Goal: Transaction & Acquisition: Purchase product/service

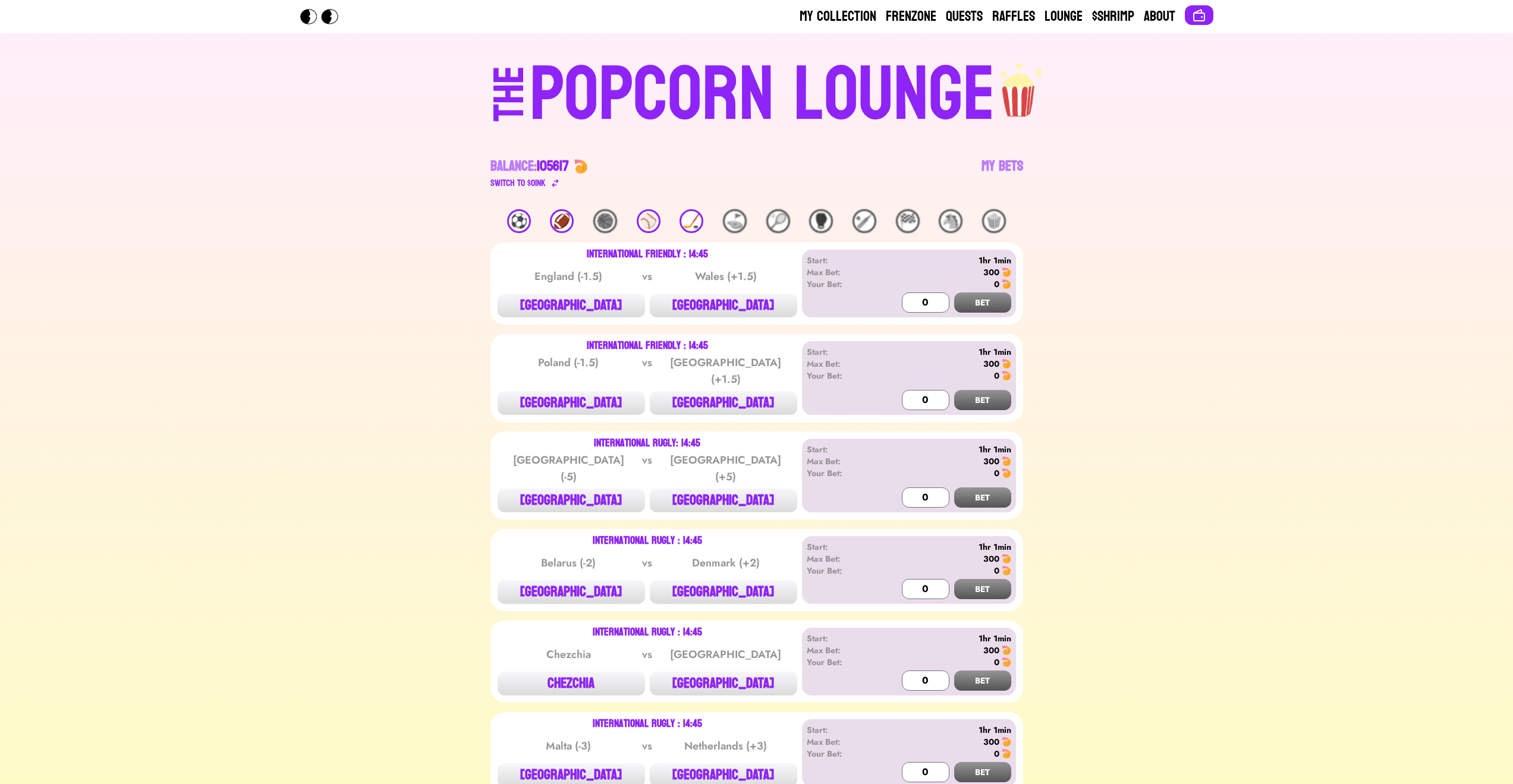
click at [526, 220] on div "⚽️" at bounding box center [518, 221] width 24 height 24
click at [597, 300] on button "[GEOGRAPHIC_DATA]" at bounding box center [571, 305] width 148 height 24
click at [905, 300] on input "0" at bounding box center [926, 302] width 47 height 20
type input "300"
click at [967, 295] on button "BET" at bounding box center [982, 302] width 57 height 20
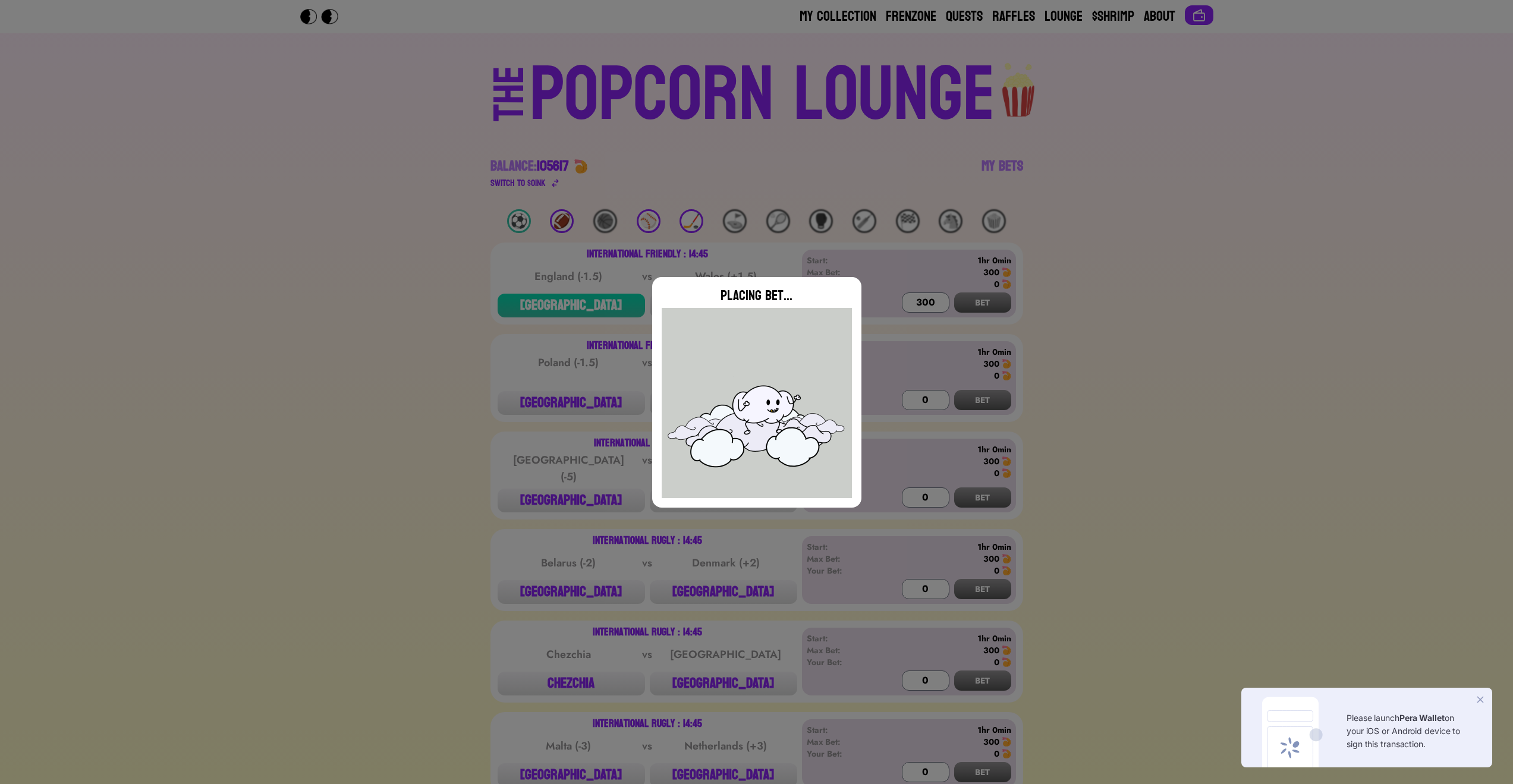
click at [1481, 695] on img at bounding box center [1481, 699] width 12 height 12
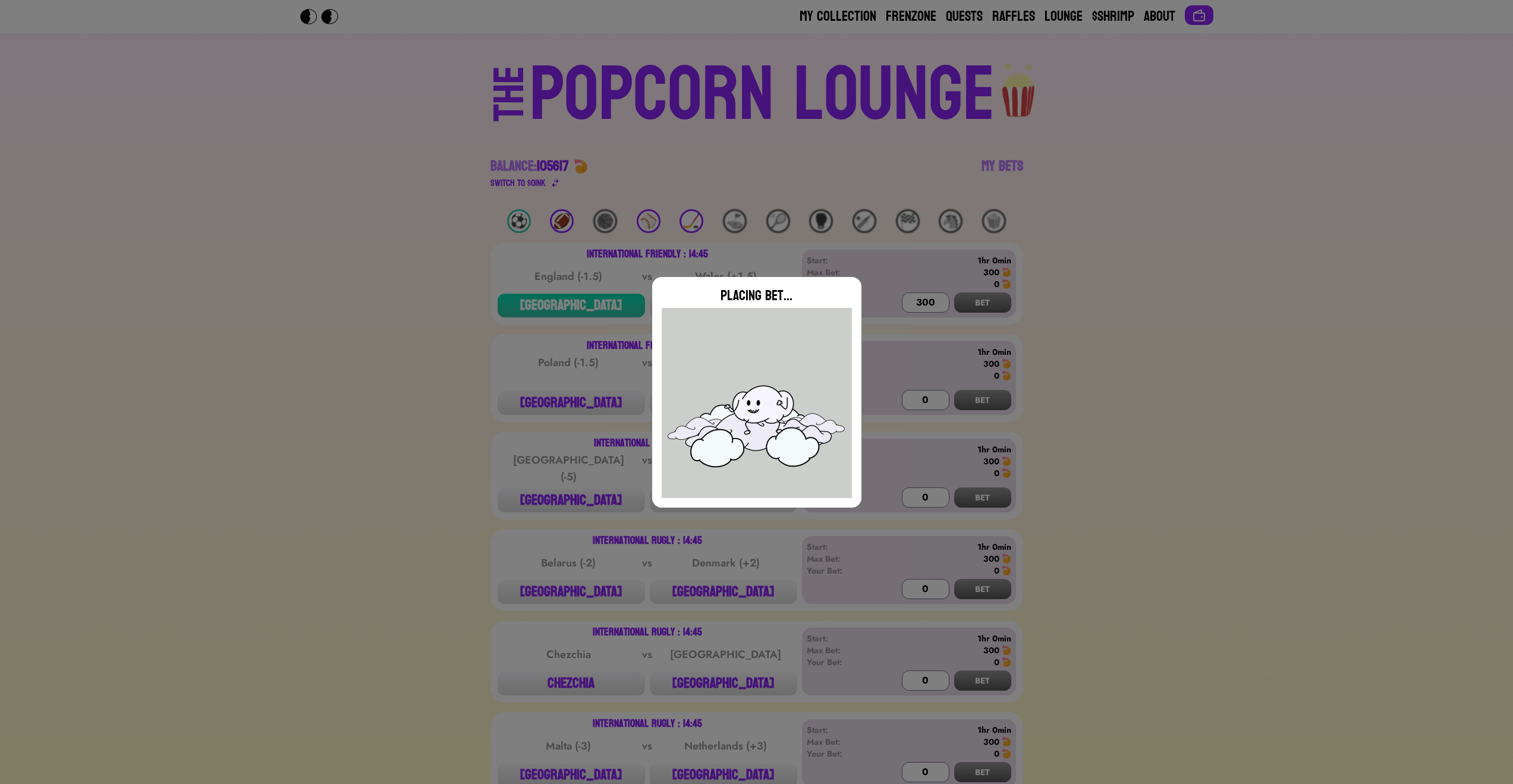
click at [469, 181] on div "Placing Bet..." at bounding box center [756, 392] width 1513 height 784
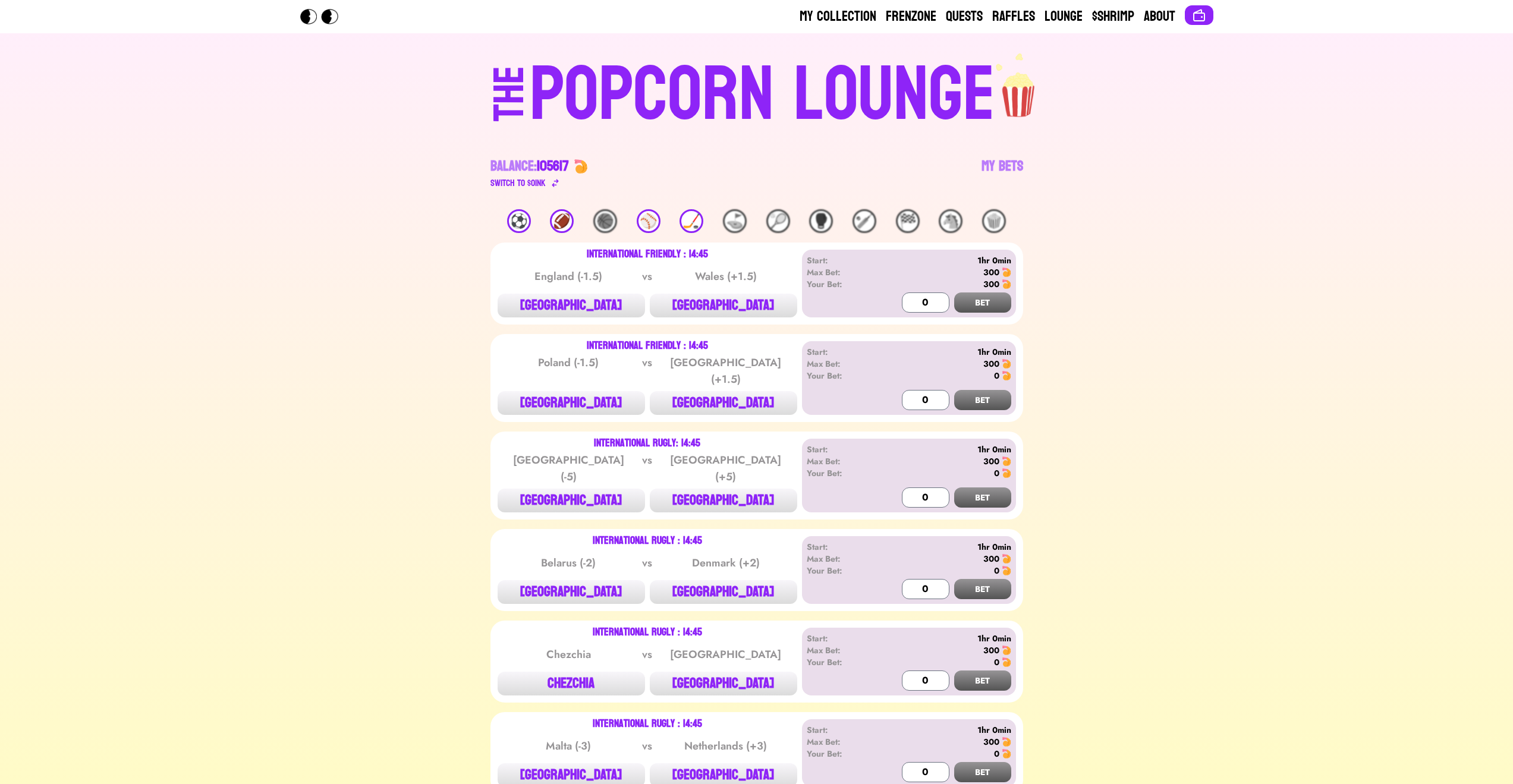
click at [1219, 9] on header "My Collection Frenzone Quests Raffles Lounge $Shrimp About" at bounding box center [756, 16] width 1513 height 33
click at [1211, 11] on button at bounding box center [1199, 15] width 28 height 20
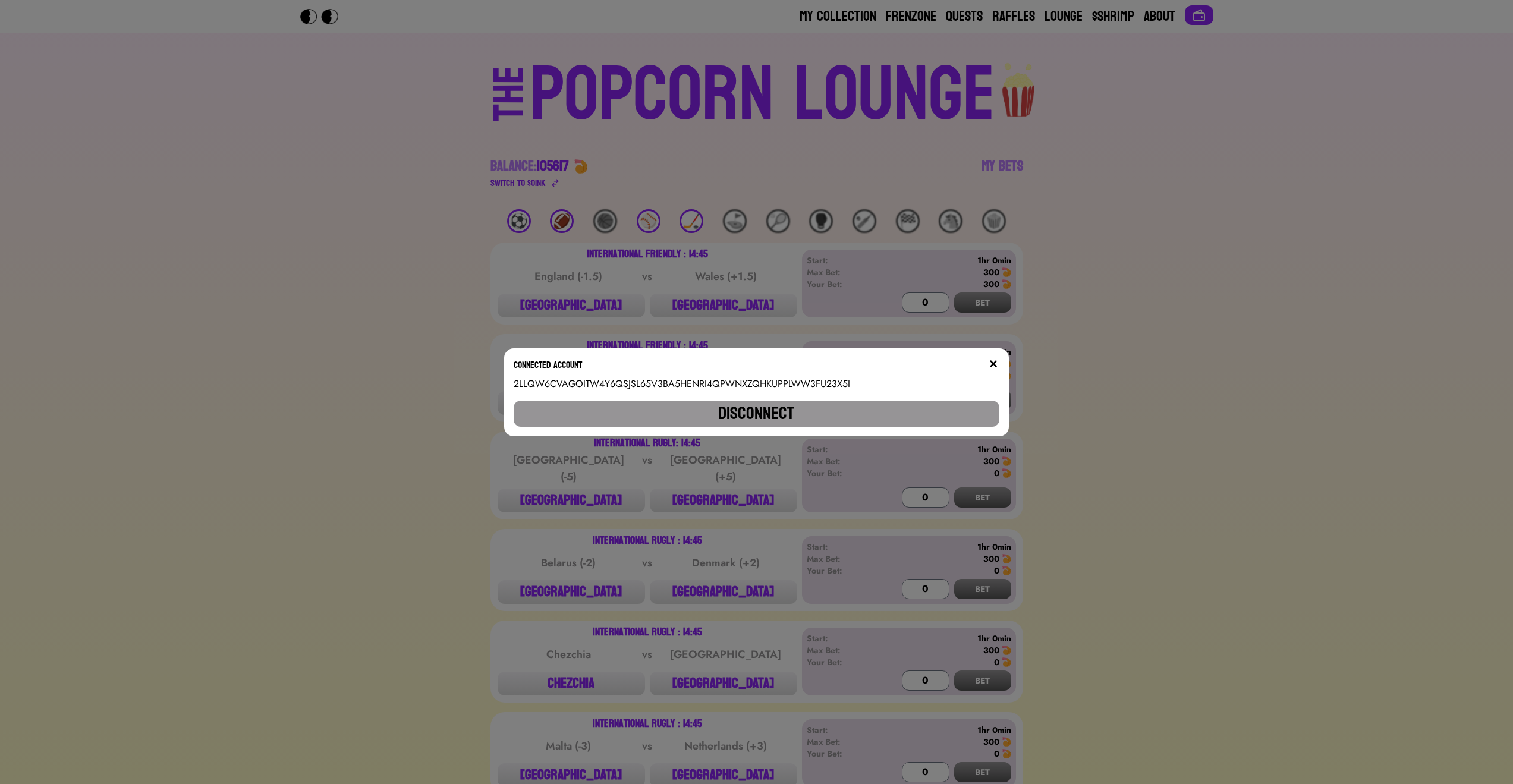
click at [895, 414] on button "Disconnect" at bounding box center [756, 414] width 485 height 27
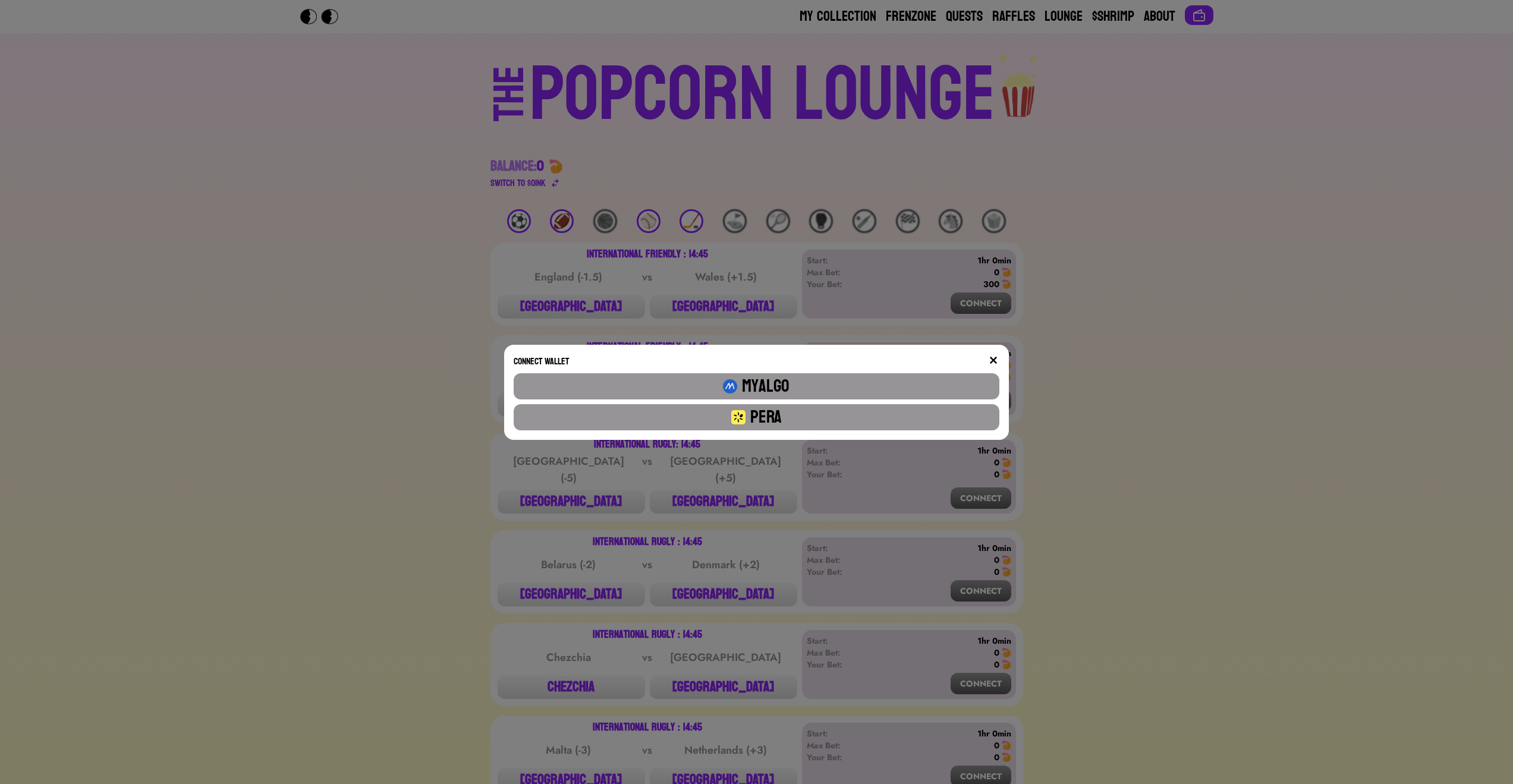
click at [901, 408] on button "Pera" at bounding box center [756, 418] width 485 height 27
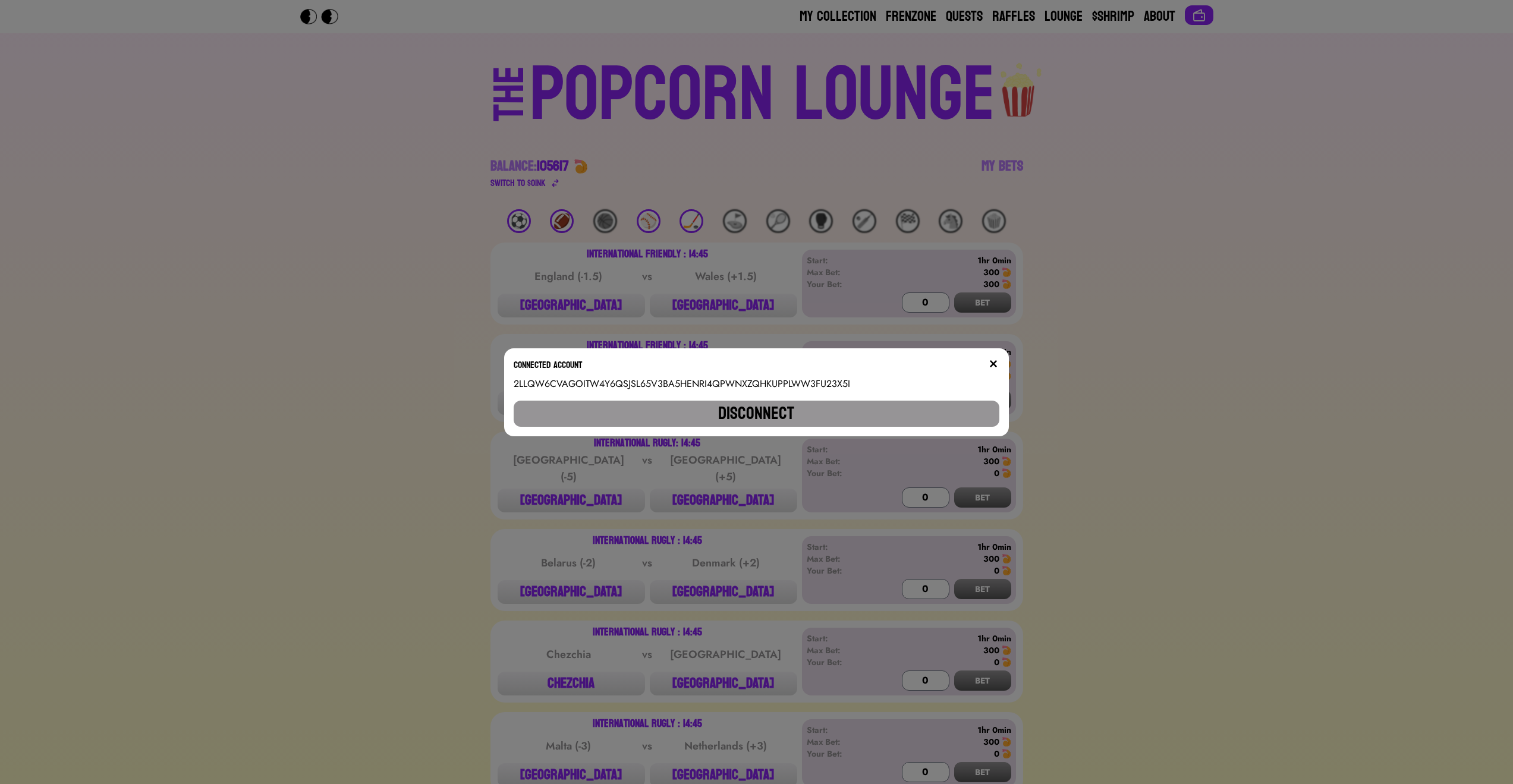
click at [996, 359] on img at bounding box center [994, 364] width 9 height 9
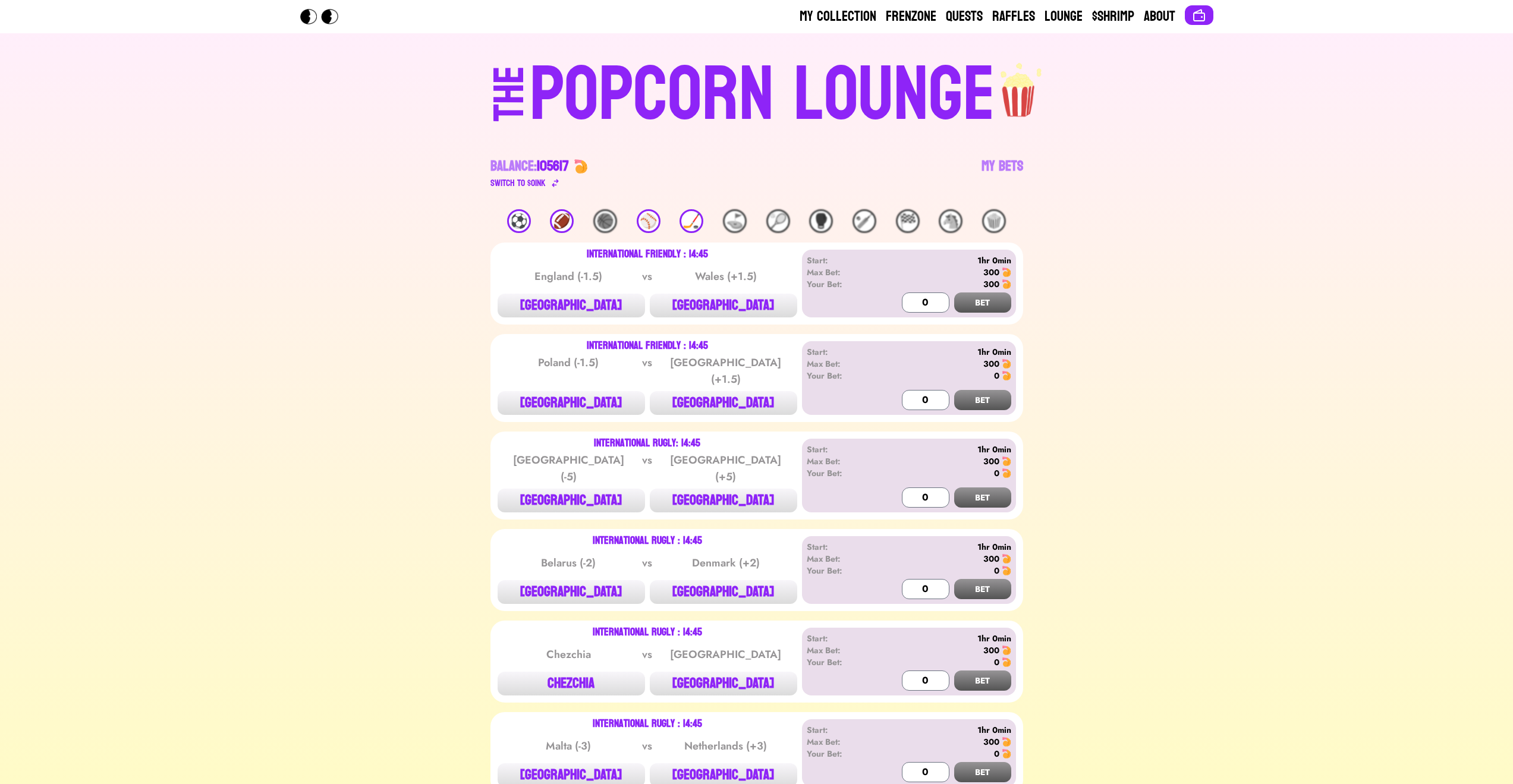
click at [616, 318] on div "International Friendly : 14:45 [GEOGRAPHIC_DATA] (-1.5) vs Wales (+1.5) [GEOGRA…" at bounding box center [757, 283] width 532 height 82
click at [613, 297] on button "[GEOGRAPHIC_DATA]" at bounding box center [571, 305] width 148 height 24
click at [910, 306] on input "0" at bounding box center [926, 302] width 47 height 20
click at [978, 309] on button "BET" at bounding box center [982, 302] width 57 height 20
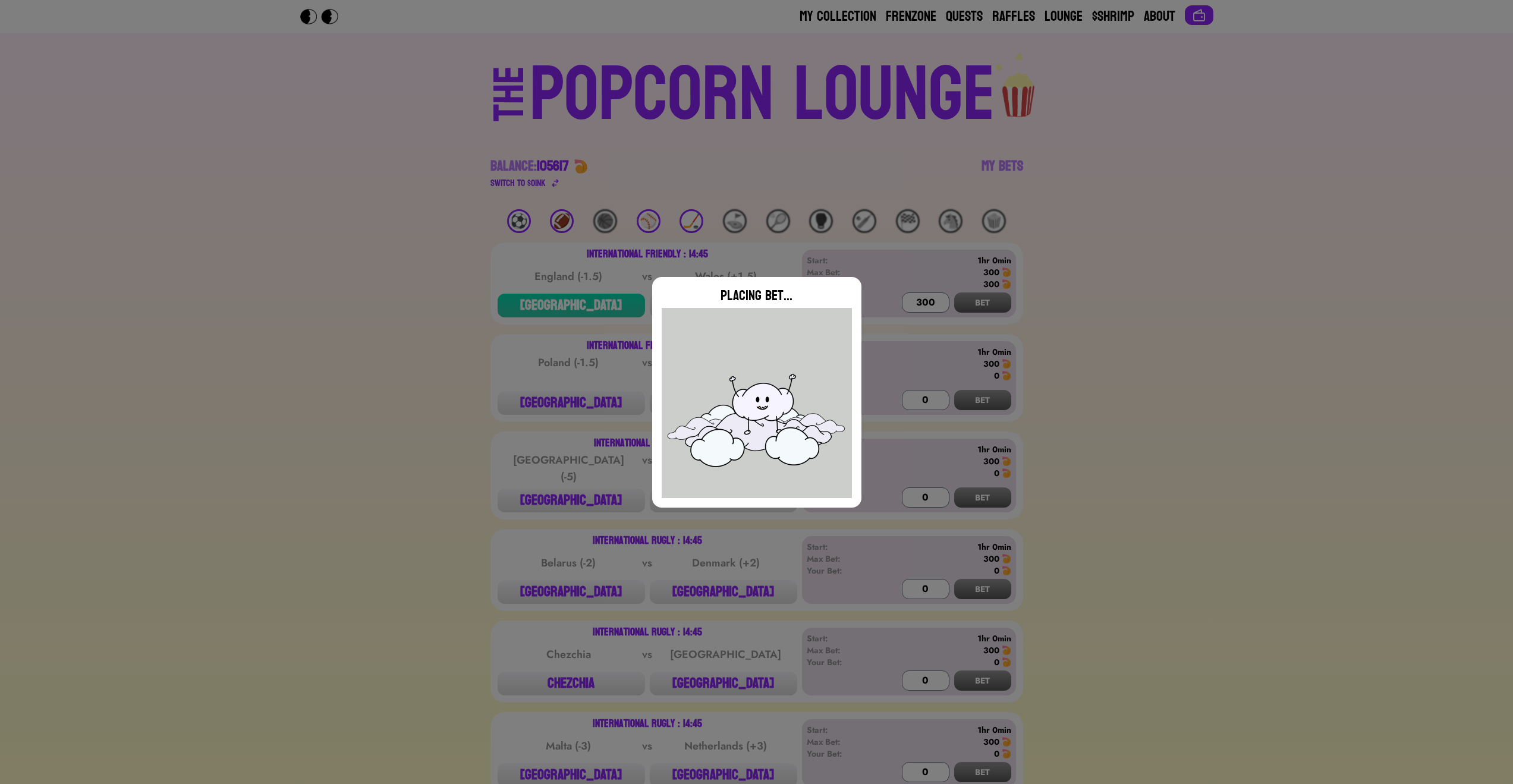
type input "0"
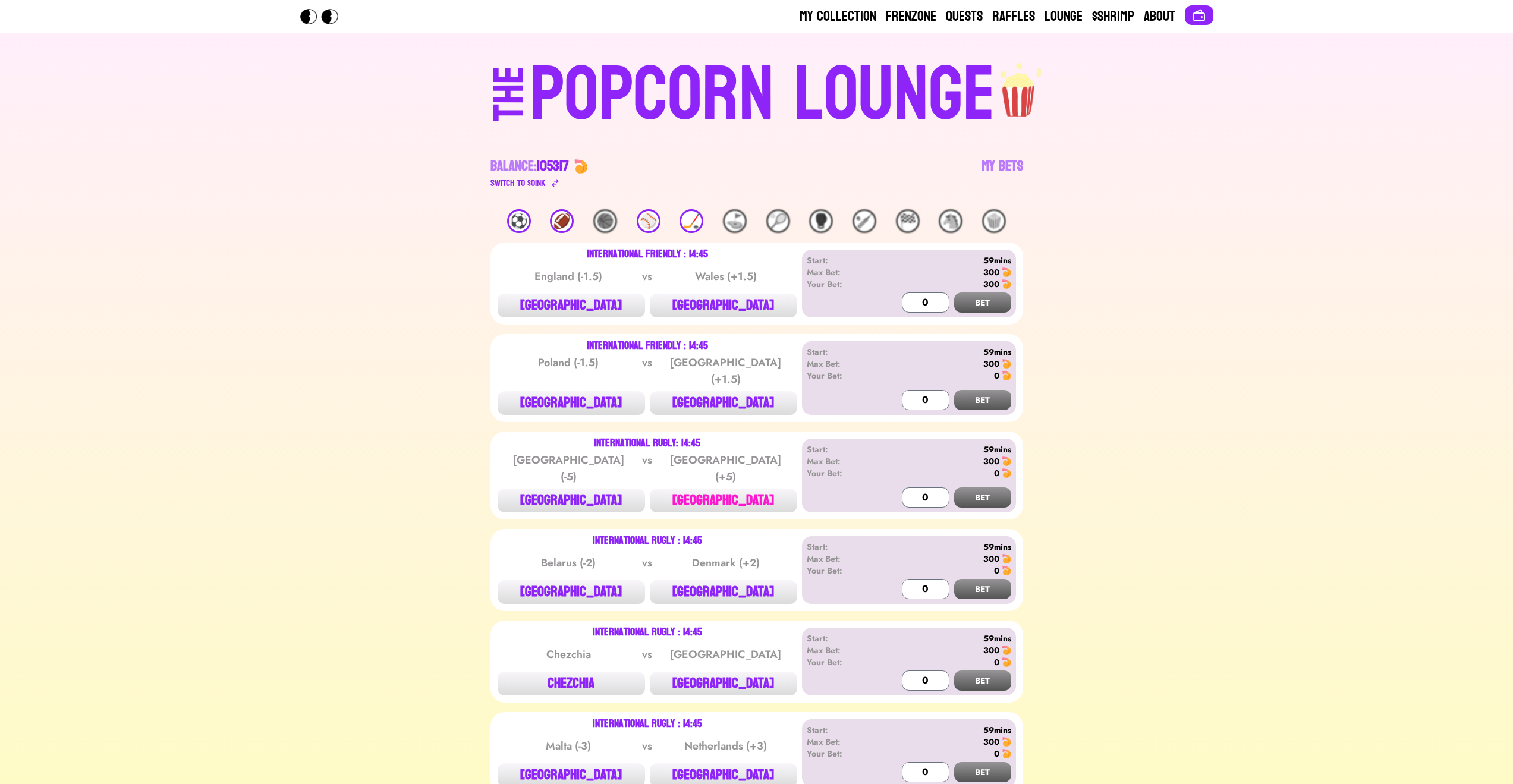
click at [767, 492] on button "[GEOGRAPHIC_DATA]" at bounding box center [724, 500] width 148 height 24
click at [906, 491] on input "0" at bounding box center [926, 497] width 47 height 20
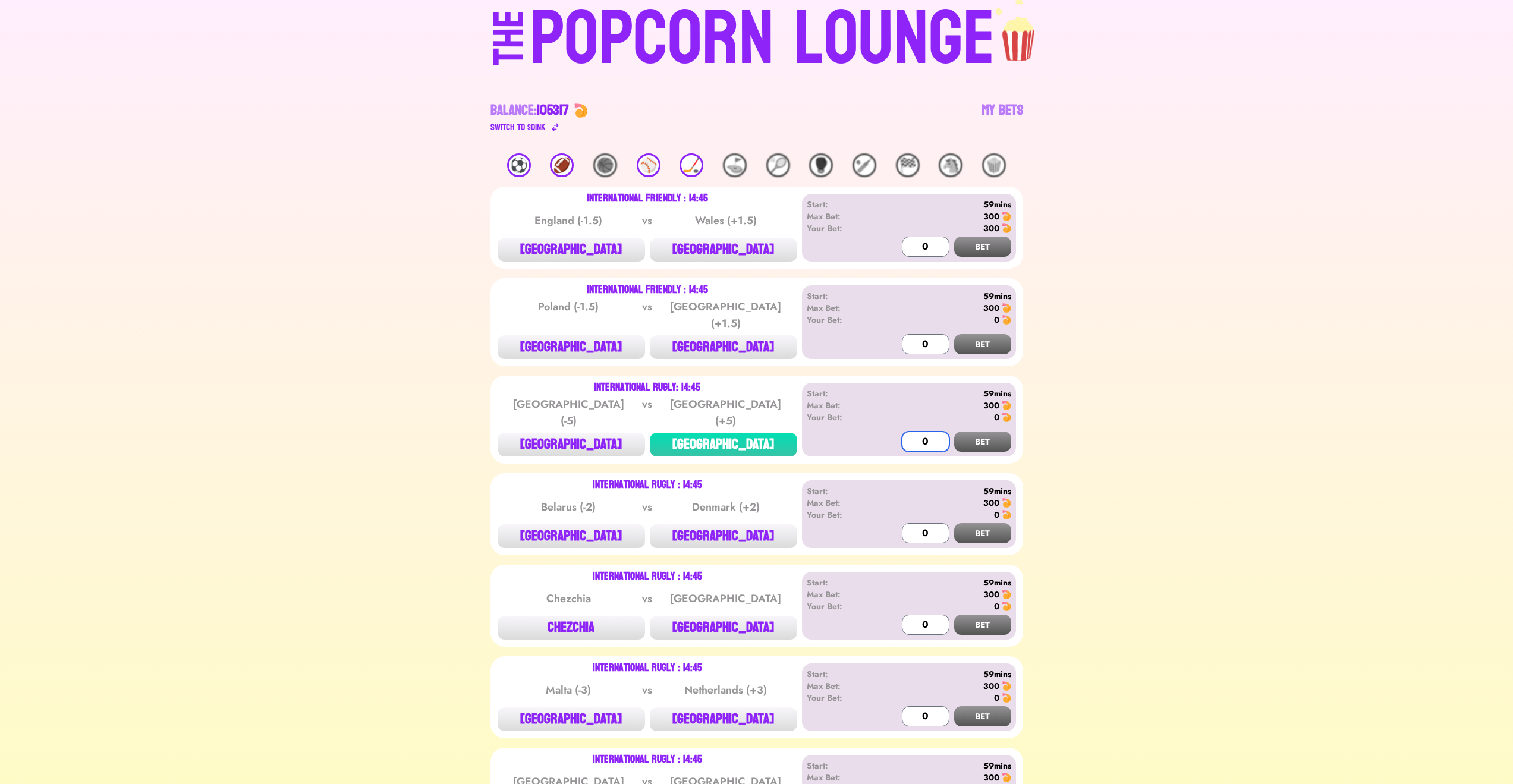
scroll to position [71, 0]
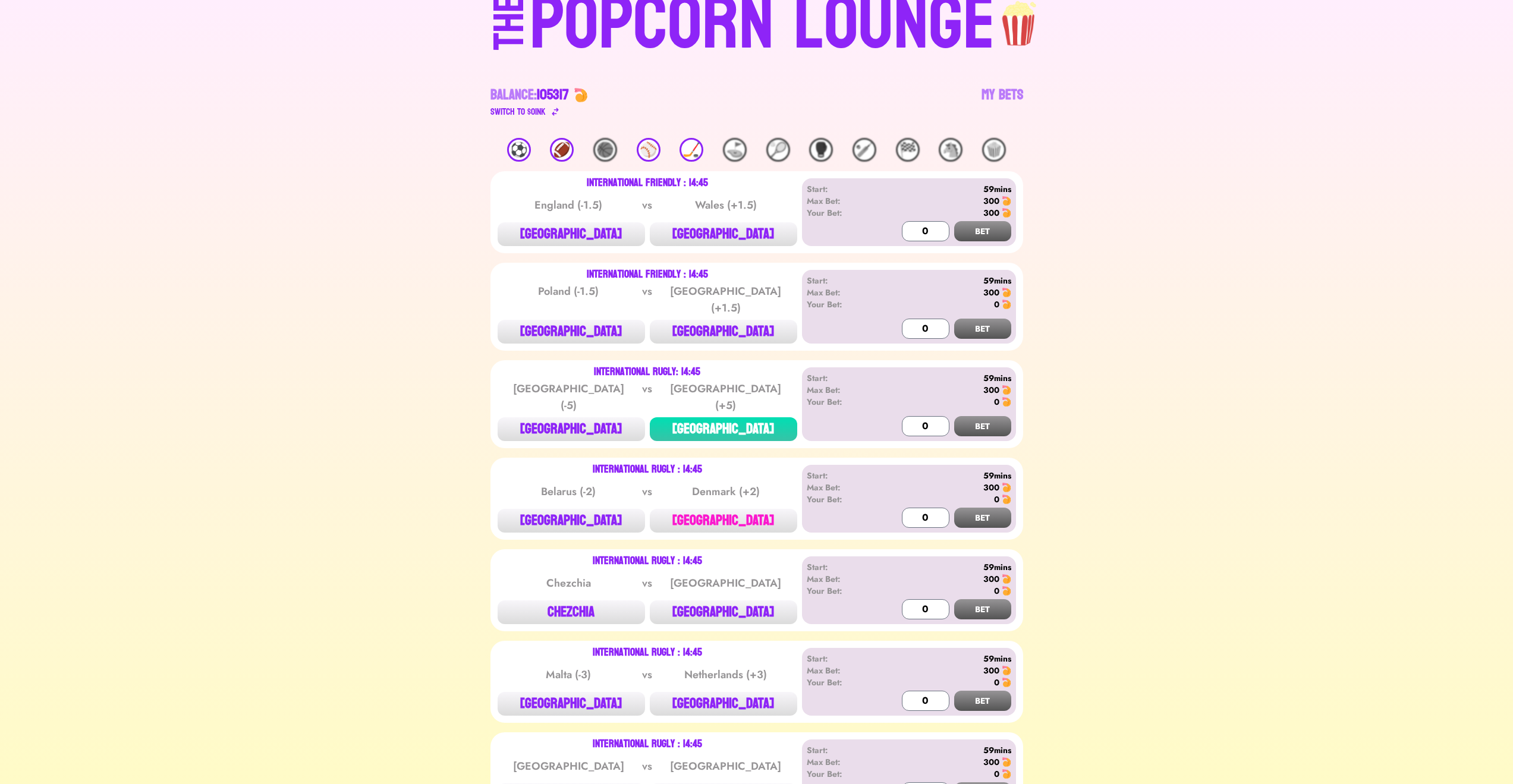
click at [735, 509] on button "[GEOGRAPHIC_DATA]" at bounding box center [724, 520] width 148 height 24
click at [919, 508] on input "0" at bounding box center [926, 517] width 47 height 20
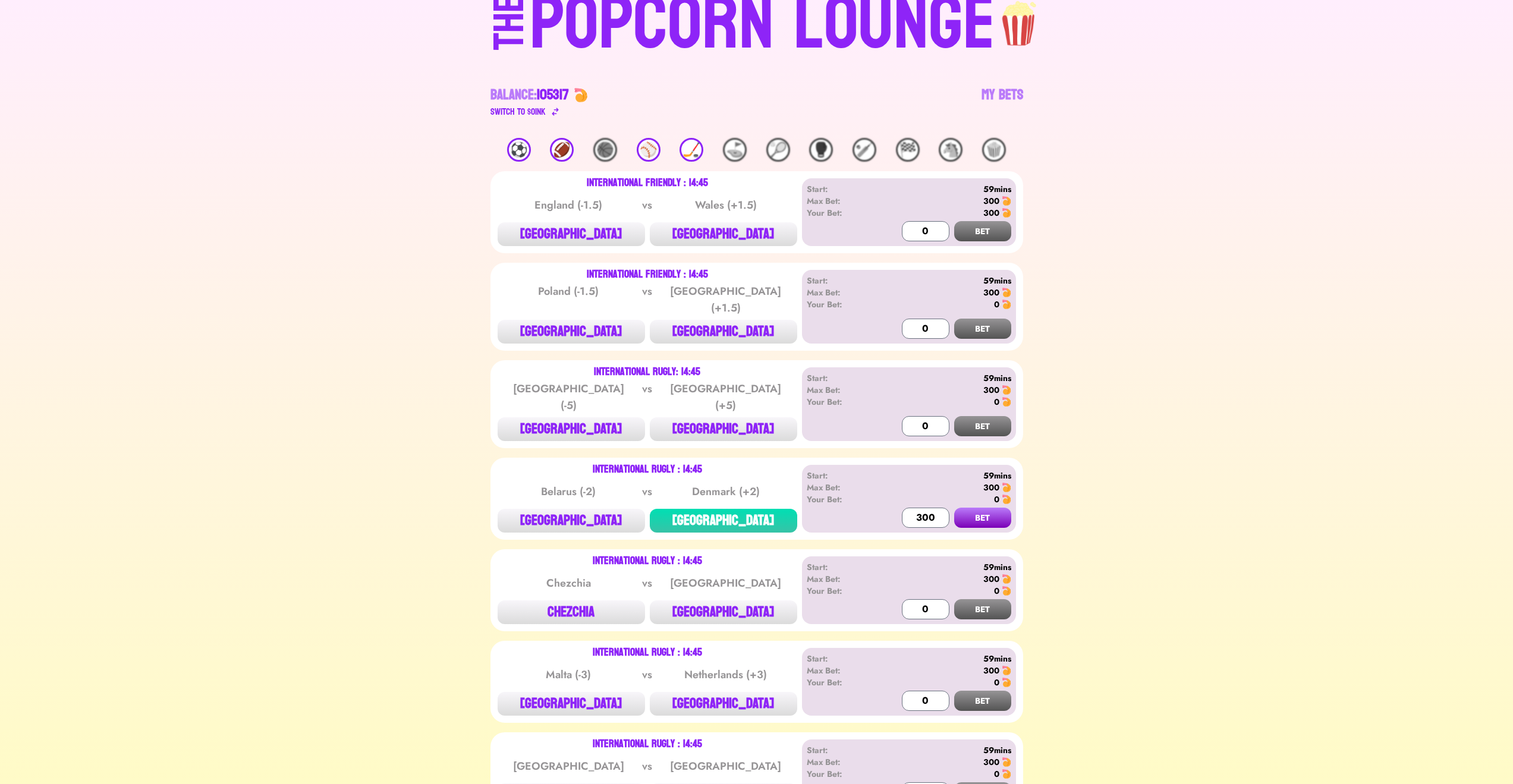
click at [979, 508] on button "BET" at bounding box center [982, 517] width 57 height 20
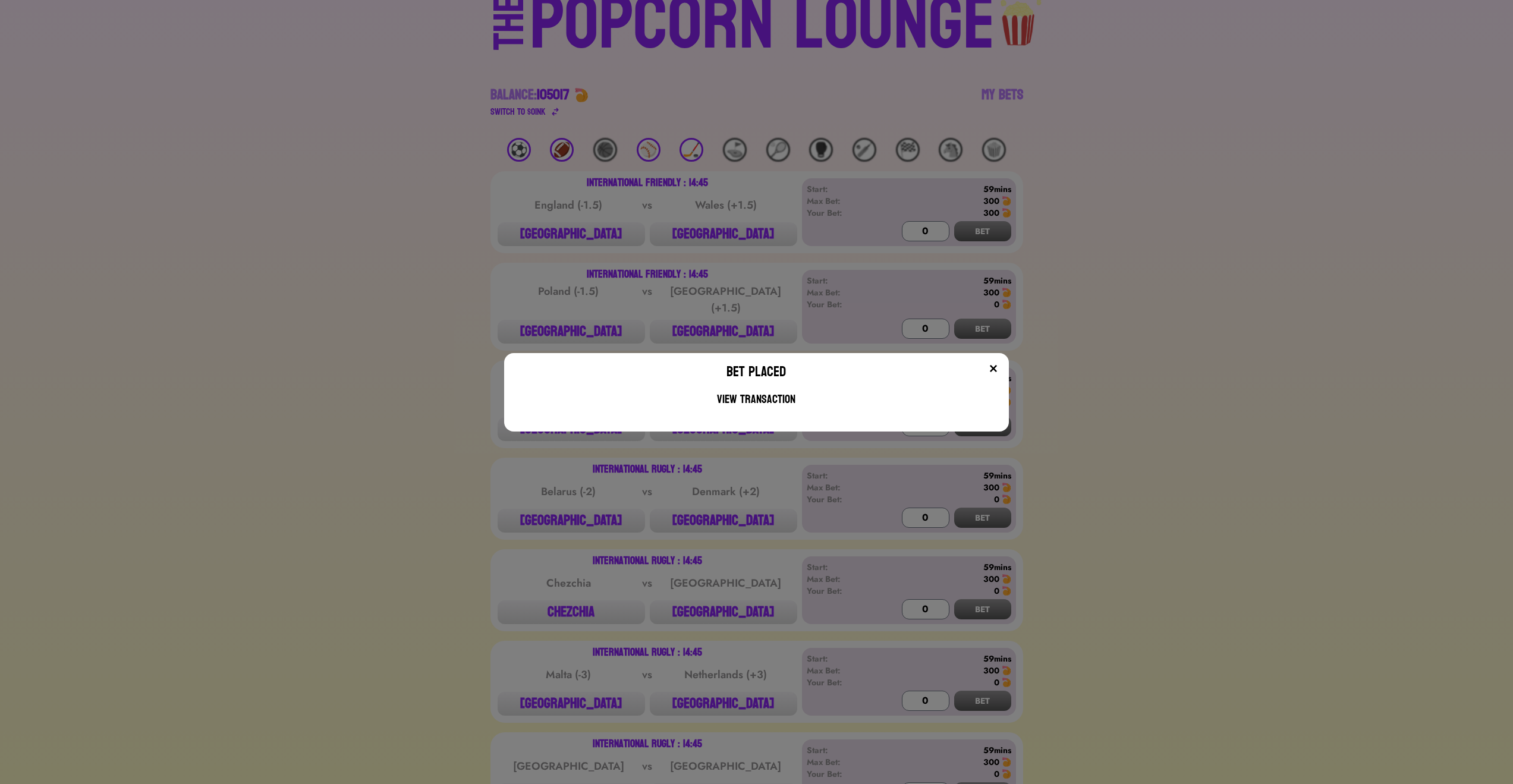
click at [999, 366] on img at bounding box center [994, 368] width 9 height 9
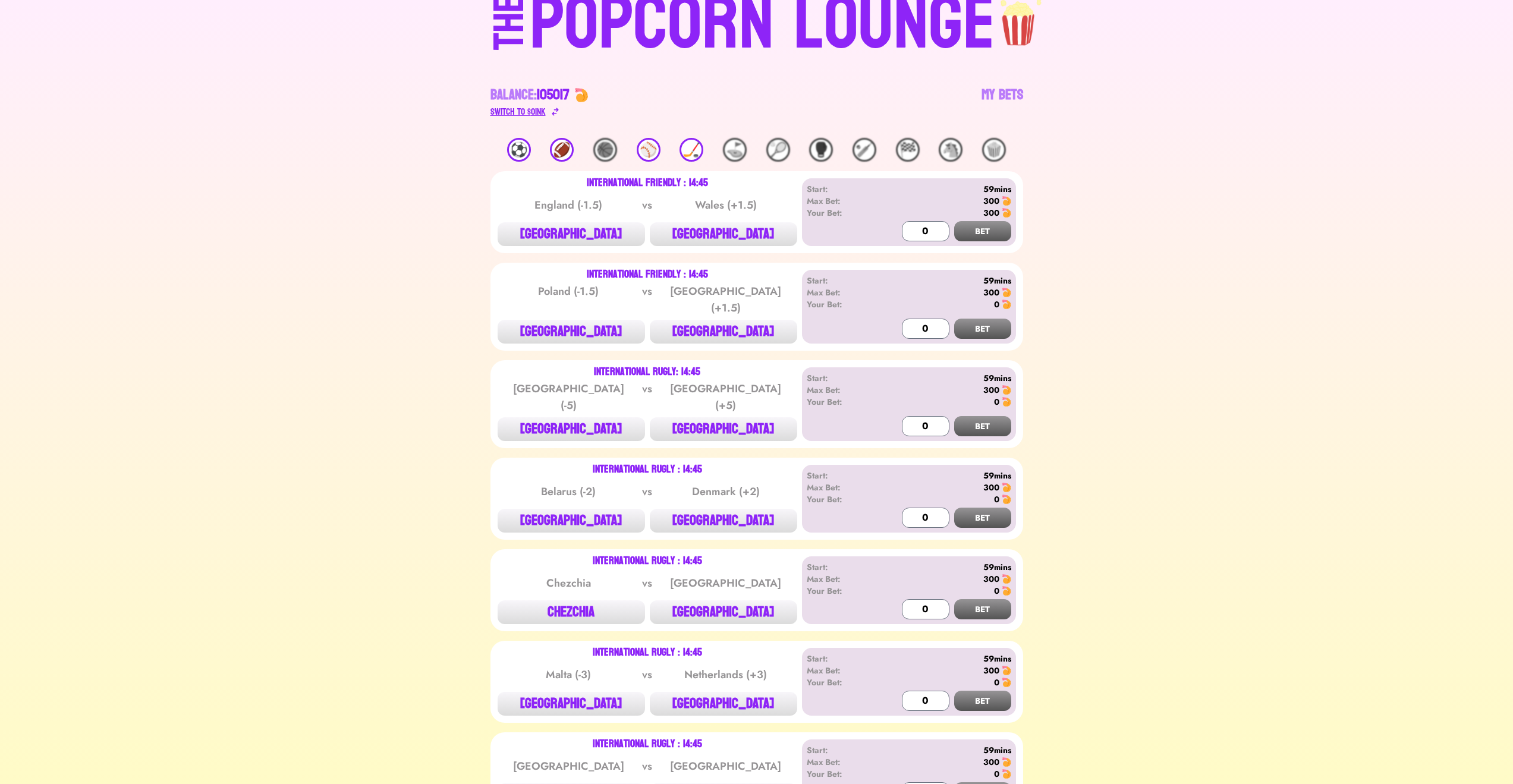
click at [538, 116] on div "Switch to $ OINK" at bounding box center [518, 111] width 55 height 14
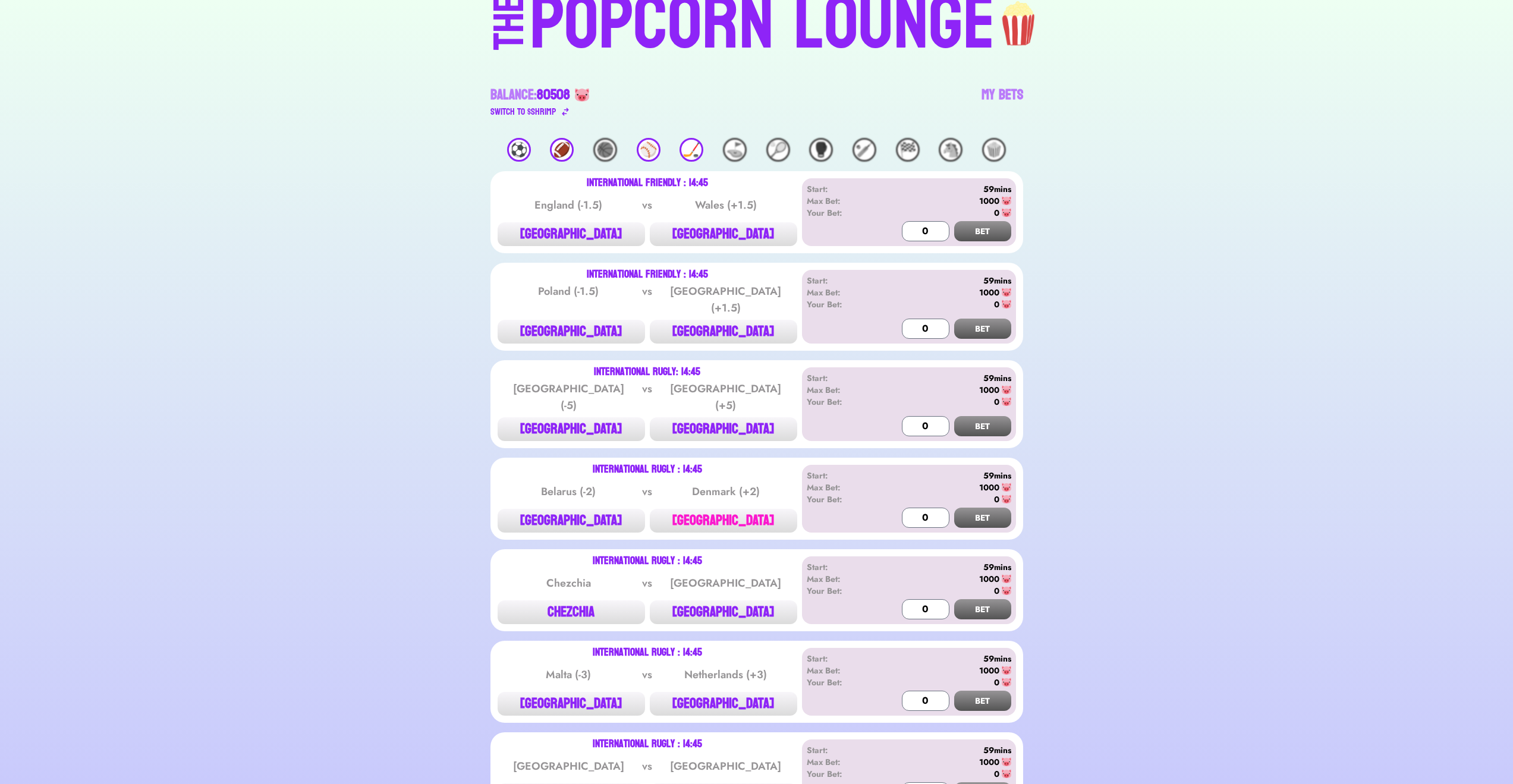
click at [754, 510] on button "[GEOGRAPHIC_DATA]" at bounding box center [724, 520] width 148 height 24
click at [914, 508] on input "300" at bounding box center [926, 517] width 47 height 20
click at [928, 508] on input "300" at bounding box center [926, 517] width 47 height 20
click at [962, 509] on button "BET" at bounding box center [982, 517] width 57 height 20
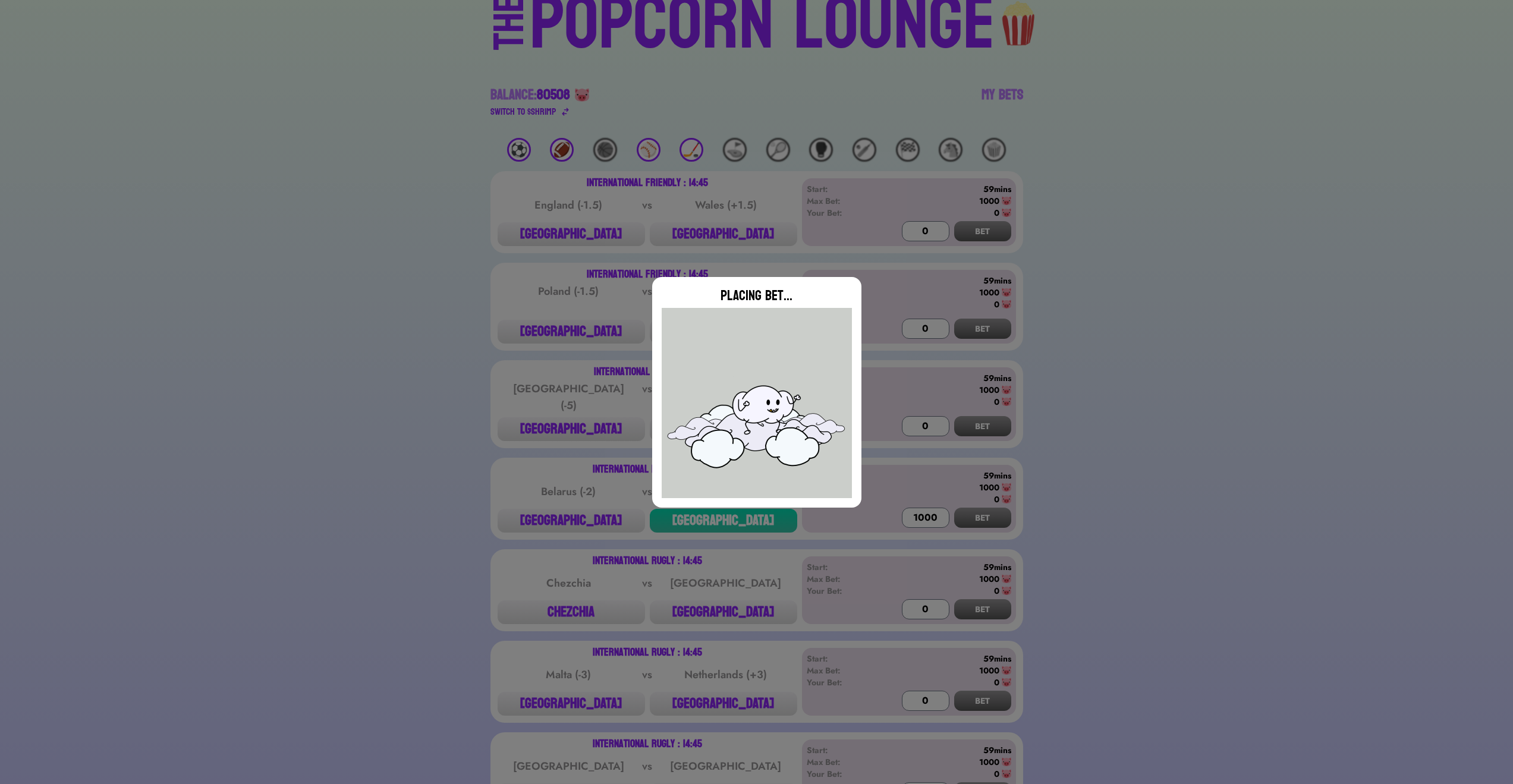
type input "0"
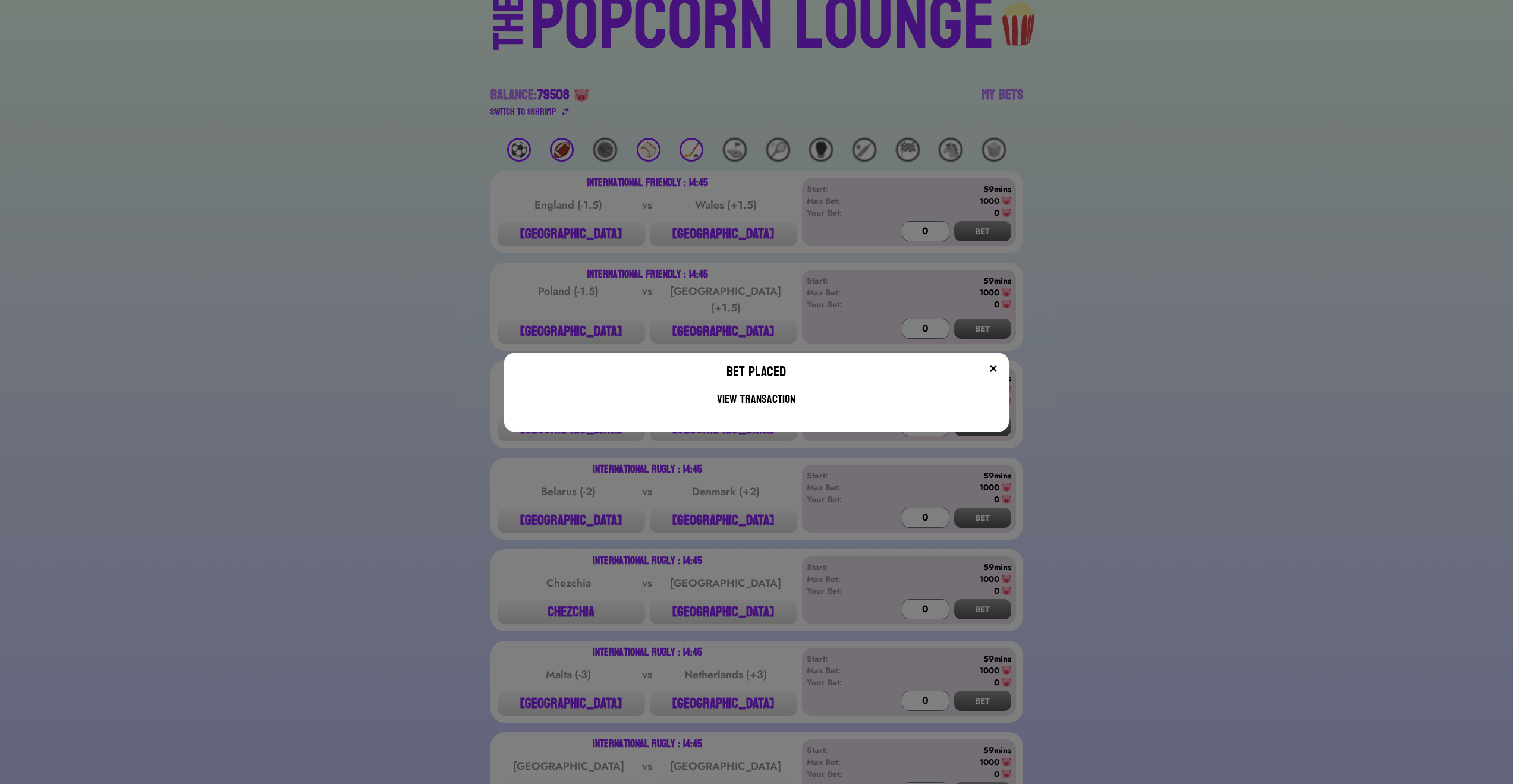
click at [1005, 364] on div "Bet Placed View Transaction" at bounding box center [756, 392] width 504 height 79
click at [997, 367] on img at bounding box center [994, 368] width 9 height 9
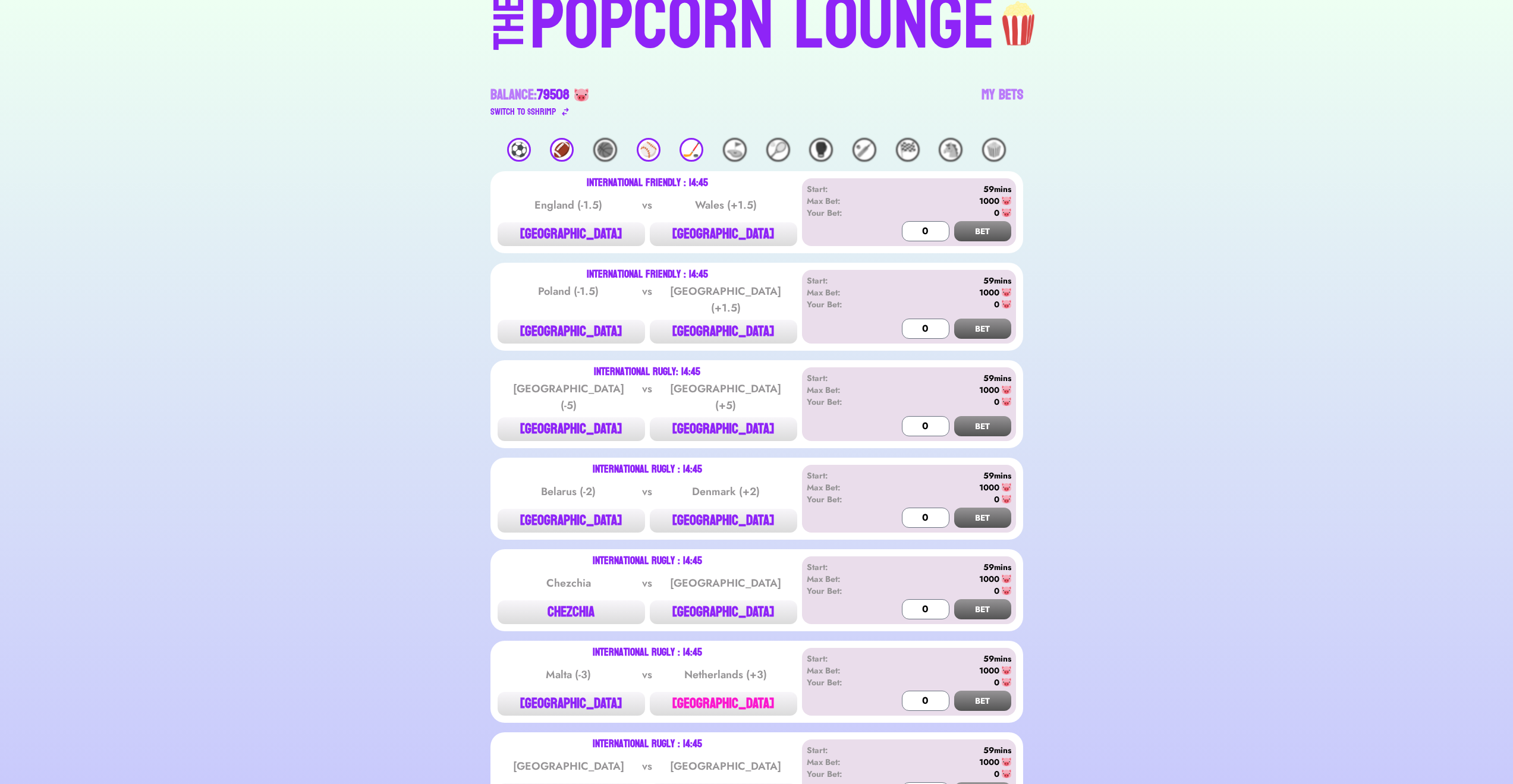
click at [749, 692] on button "[GEOGRAPHIC_DATA]" at bounding box center [724, 704] width 148 height 24
click at [919, 690] on input "0" at bounding box center [926, 700] width 47 height 20
click at [975, 698] on button "BET" at bounding box center [982, 700] width 57 height 20
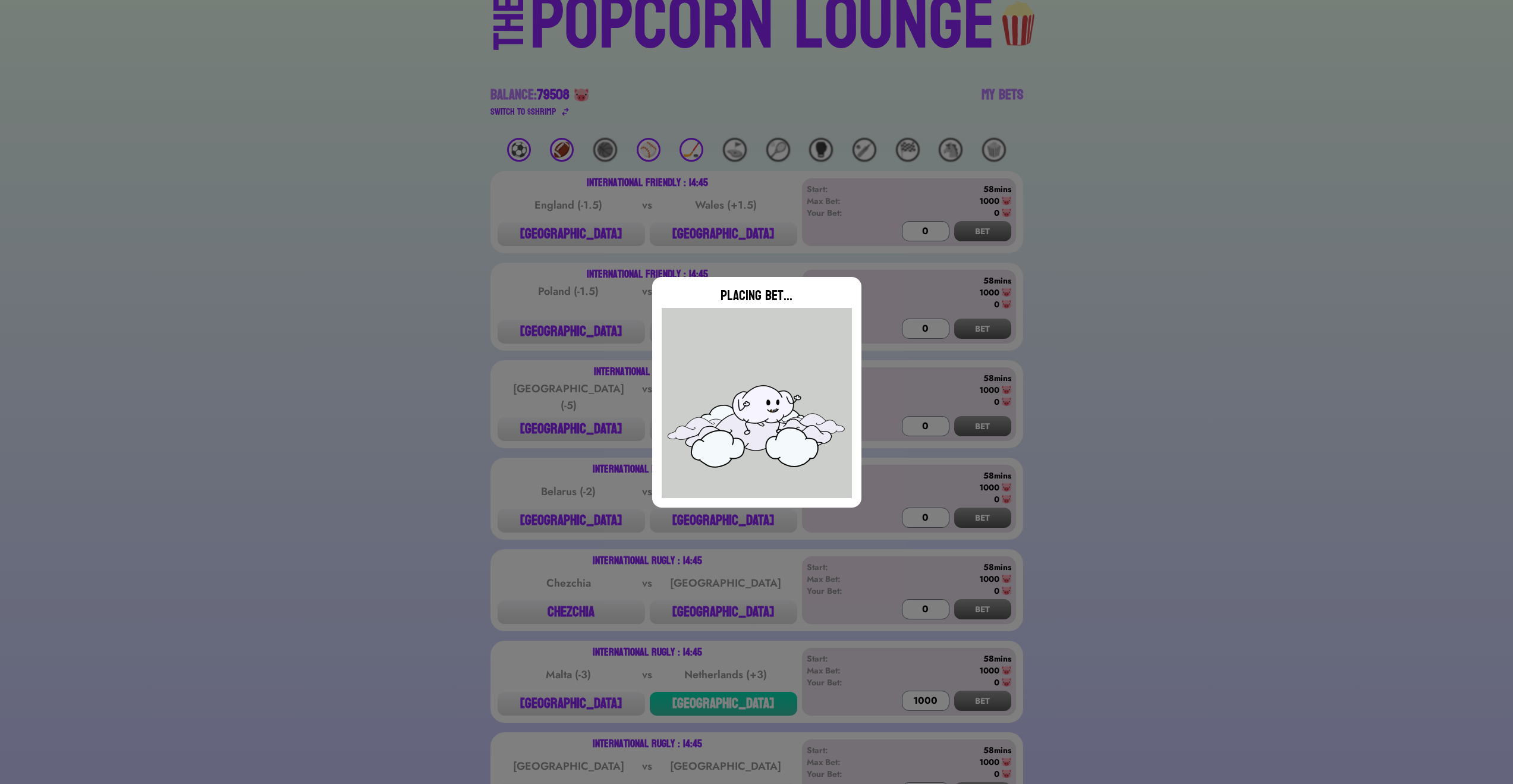
type input "0"
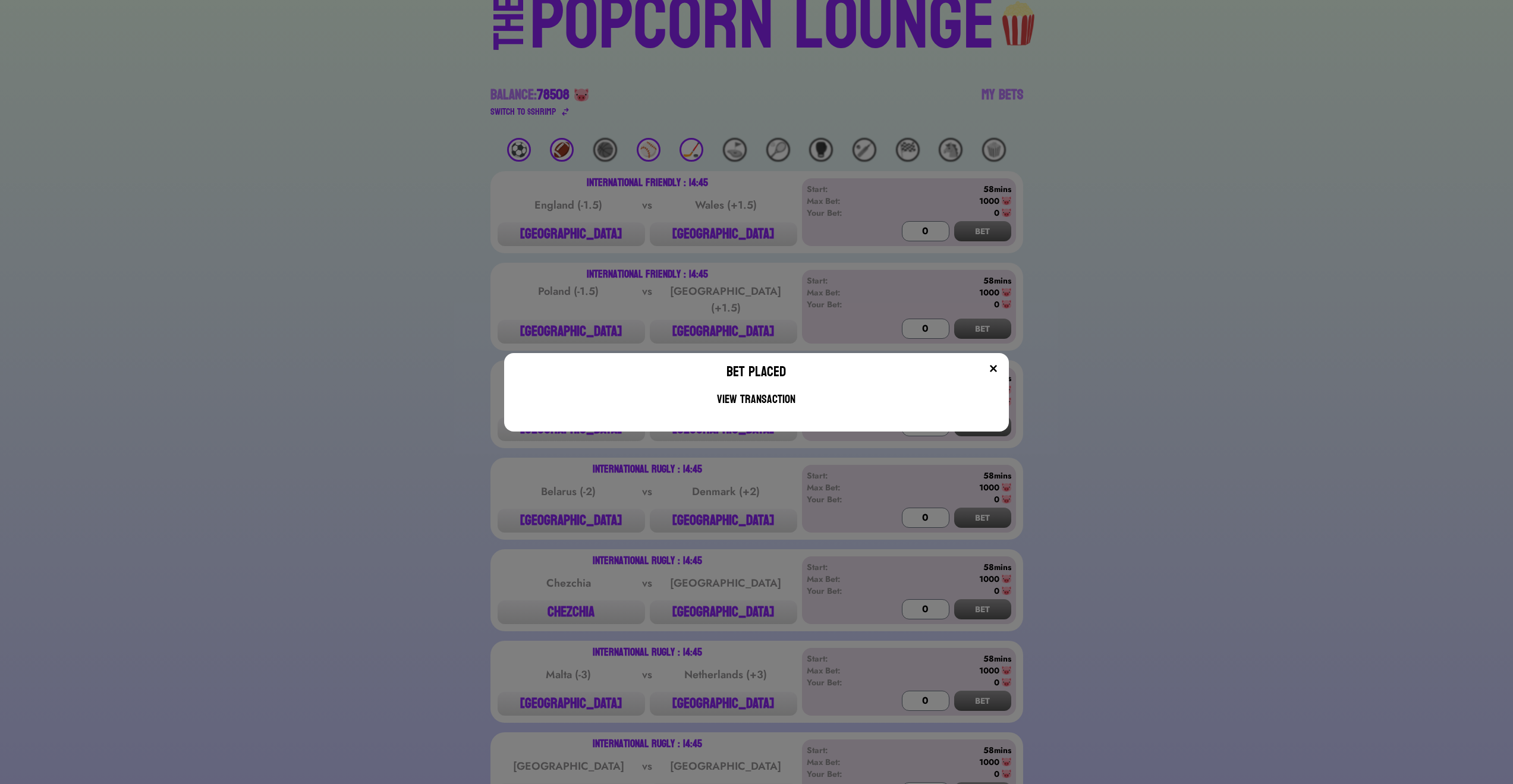
click at [998, 371] on img at bounding box center [994, 368] width 9 height 9
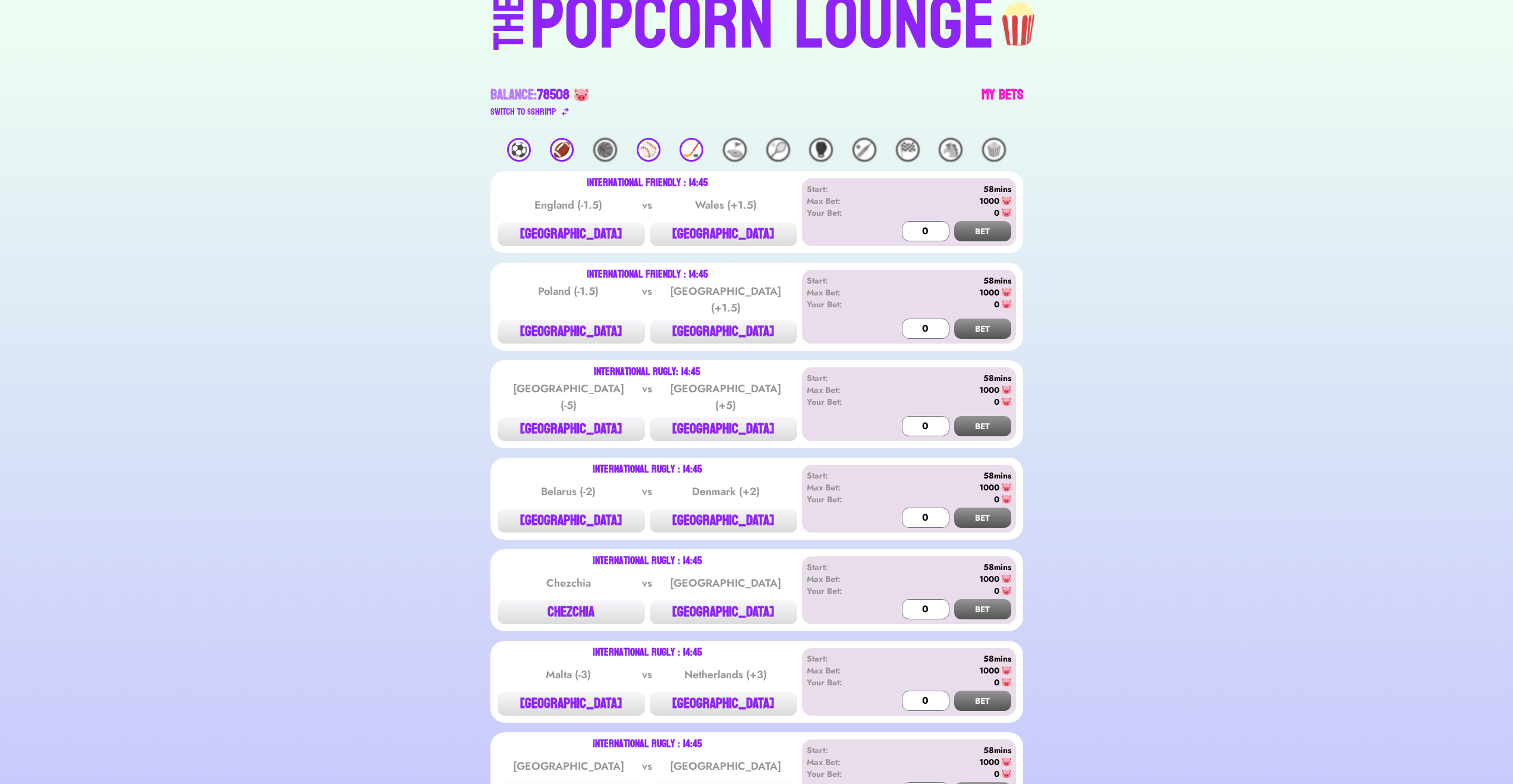
click at [999, 110] on link "My Bets" at bounding box center [1002, 101] width 42 height 33
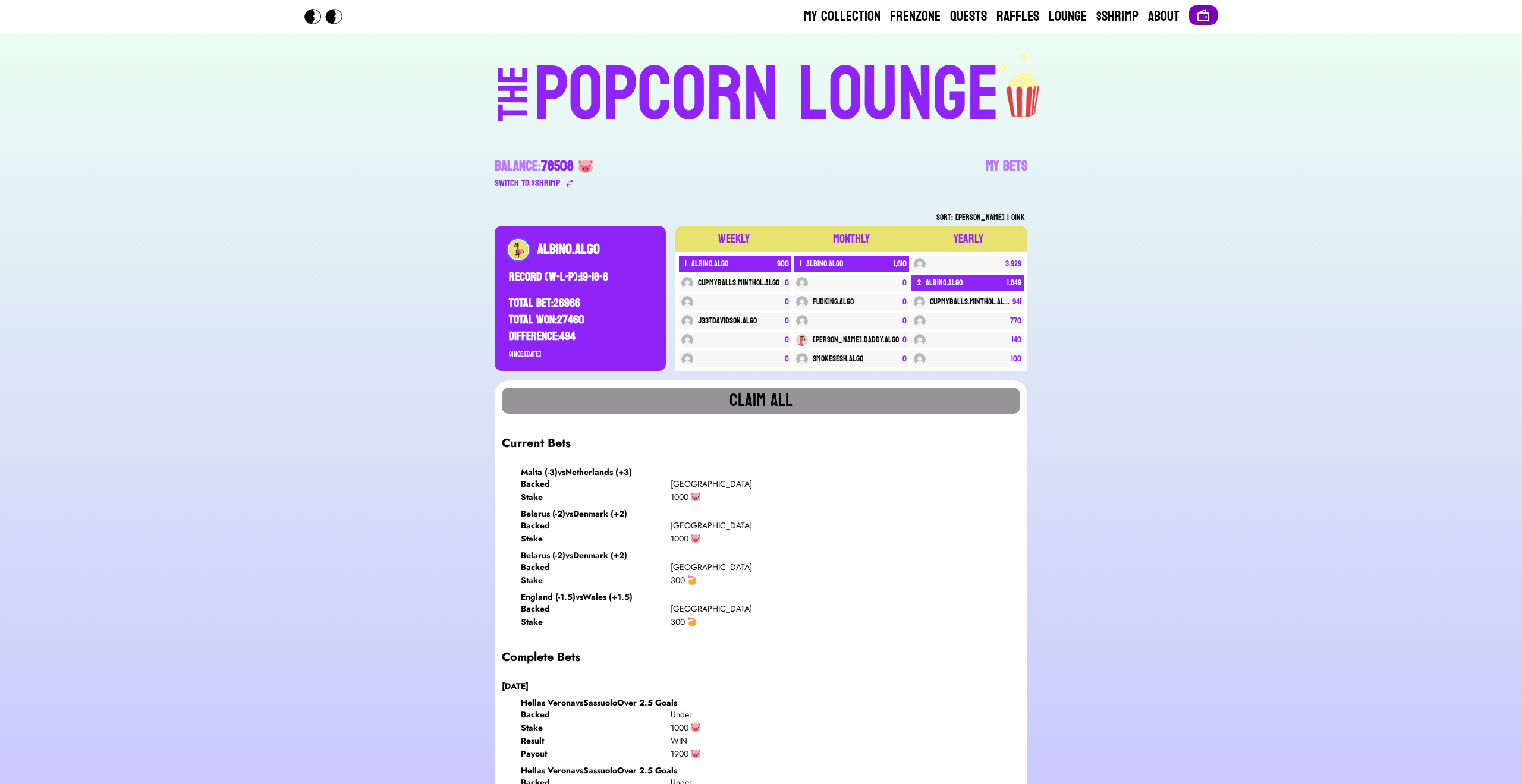
click at [1198, 15] on img at bounding box center [1203, 15] width 14 height 14
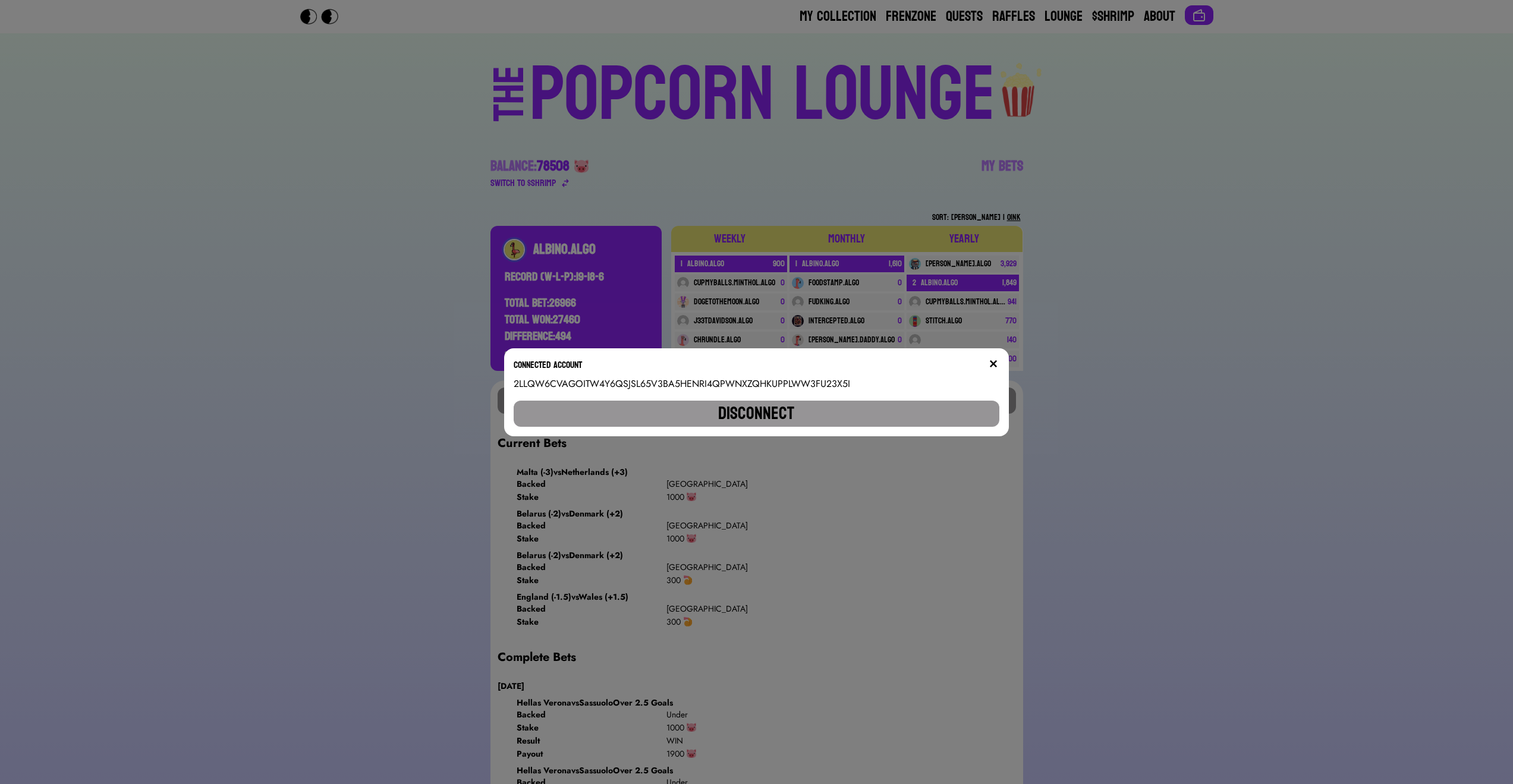
click at [877, 417] on button "Disconnect" at bounding box center [756, 414] width 485 height 27
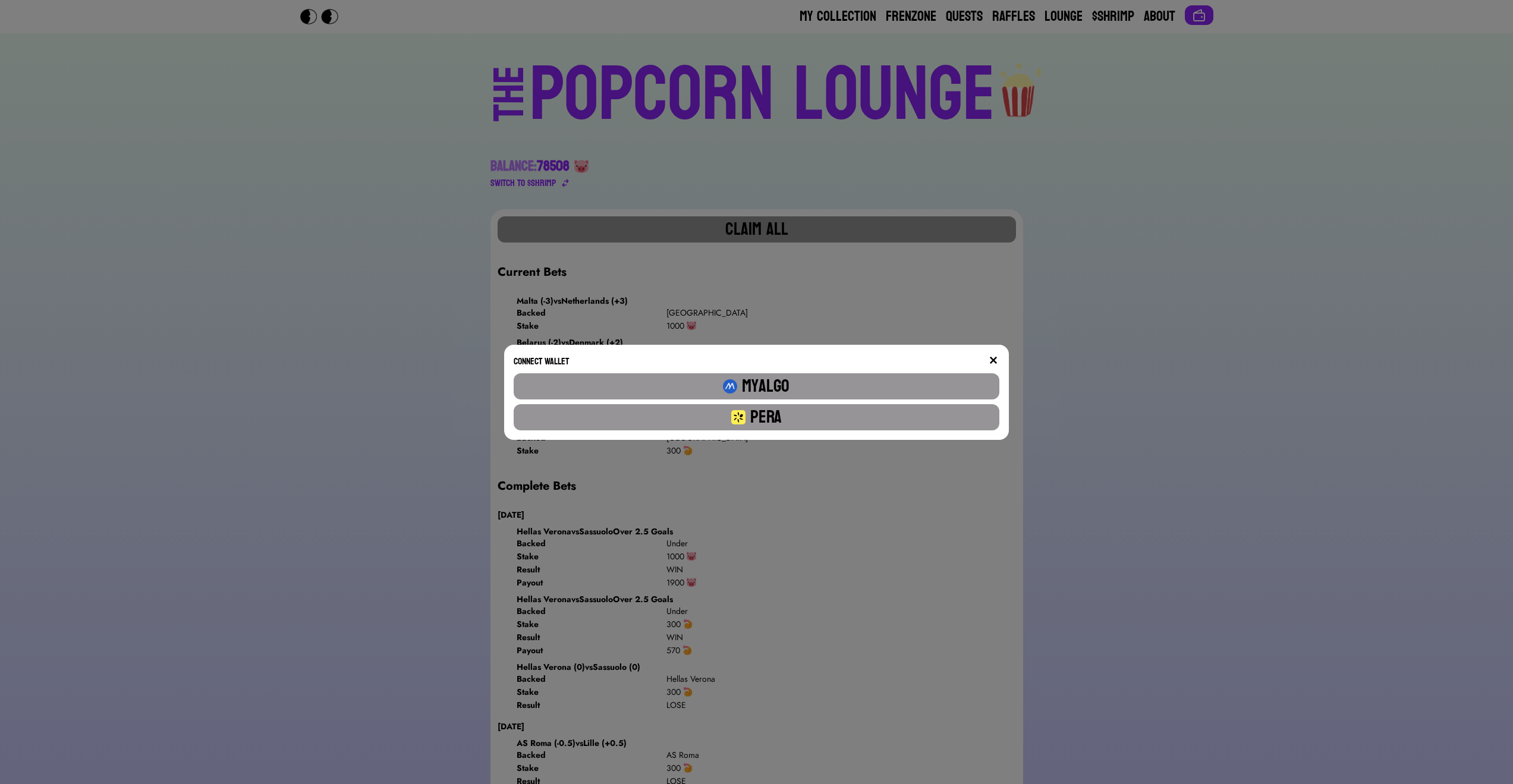
click at [811, 416] on button "Pera" at bounding box center [756, 418] width 485 height 27
